Goal: Find specific page/section: Find specific page/section

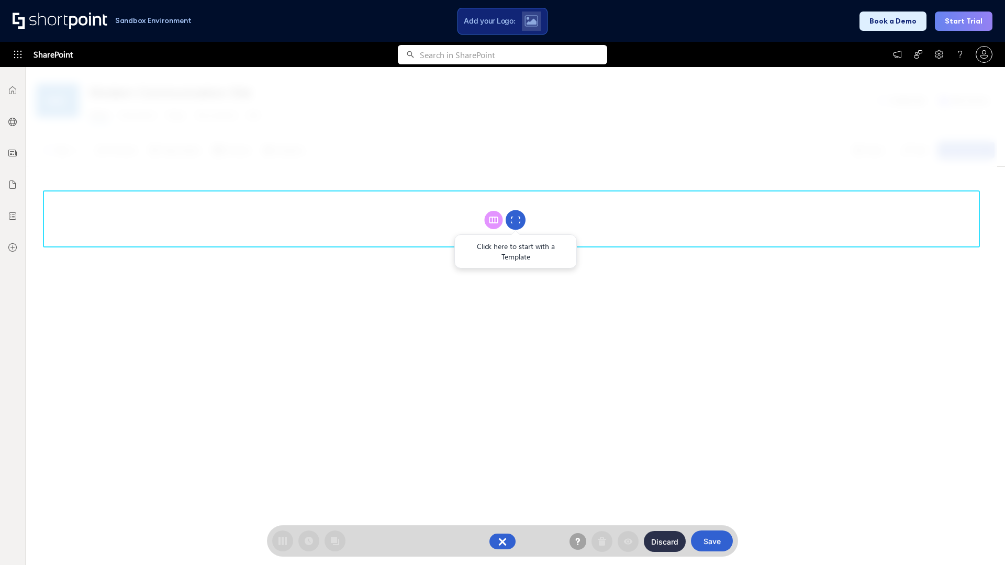
click at [516, 220] on circle at bounding box center [516, 220] width 20 height 20
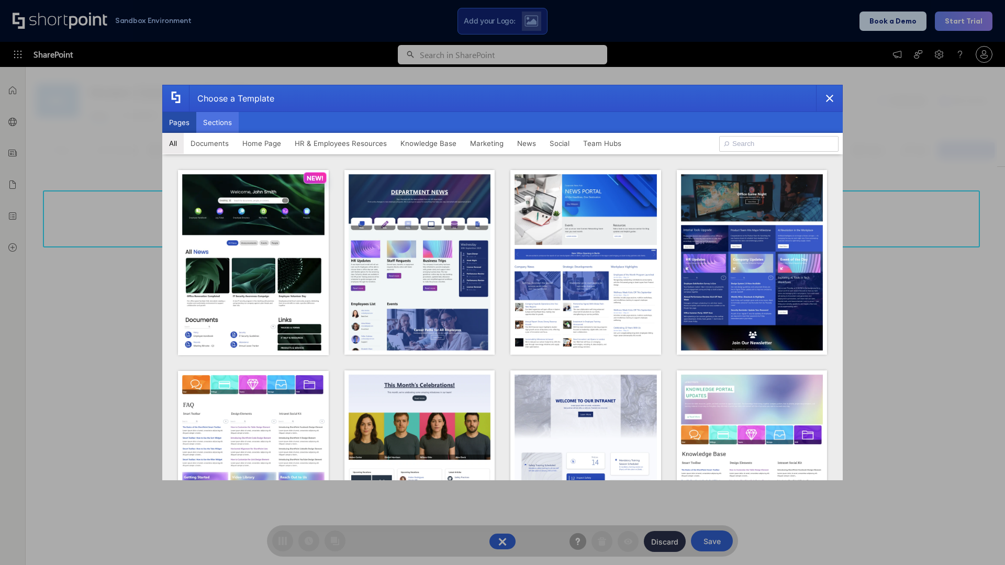
click at [217, 122] on button "Sections" at bounding box center [217, 122] width 42 height 21
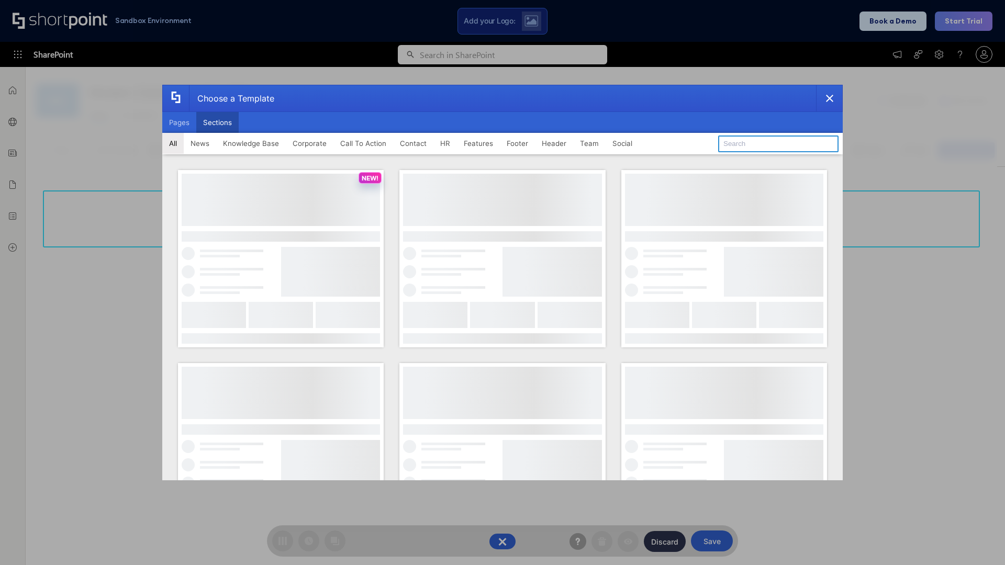
type input "Employee Spotlight 1"
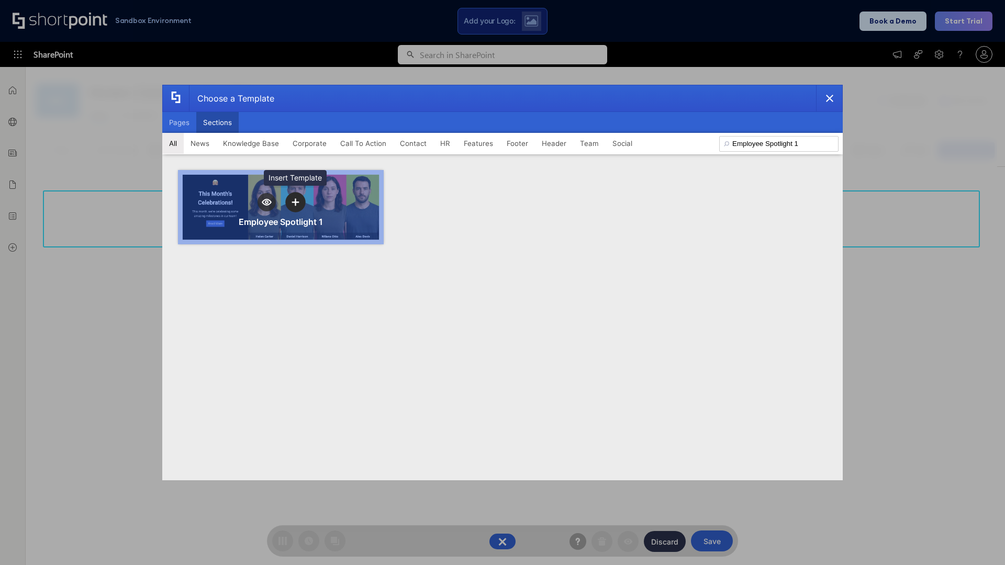
click at [295, 202] on icon "template selector" at bounding box center [295, 201] width 7 height 7
